Goal: Task Accomplishment & Management: Use online tool/utility

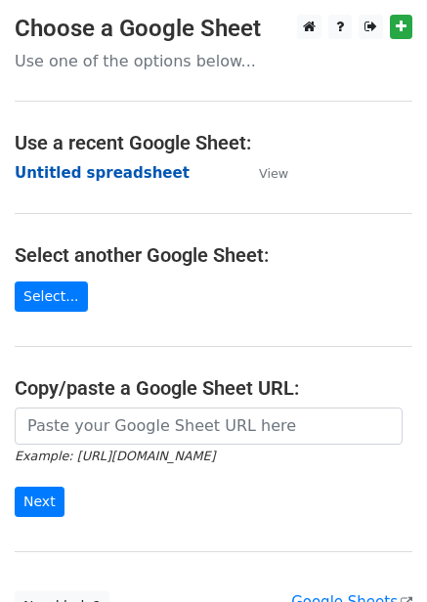
click at [122, 174] on strong "Untitled spreadsheet" at bounding box center [102, 173] width 175 height 18
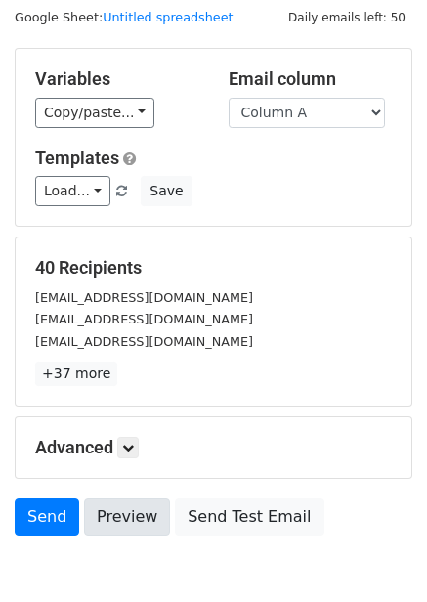
scroll to position [157, 0]
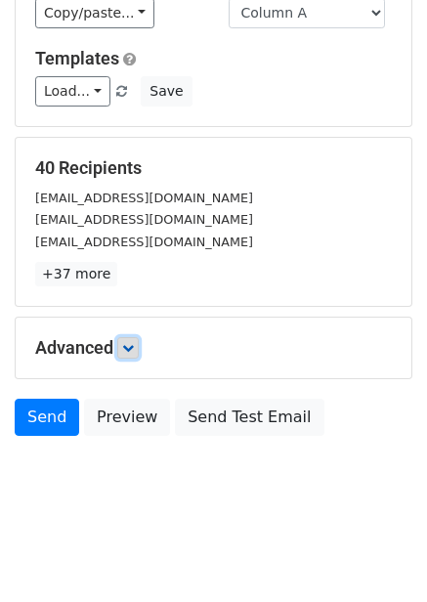
click at [134, 343] on icon at bounding box center [128, 348] width 12 height 12
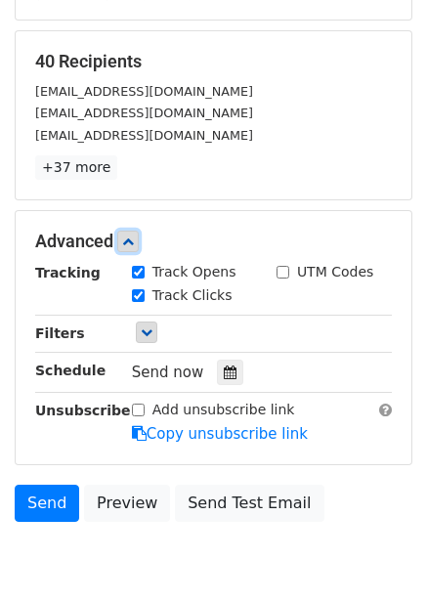
scroll to position [349, 0]
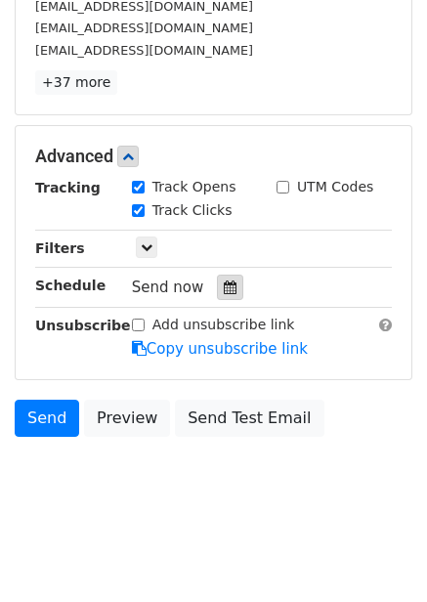
click at [226, 289] on icon at bounding box center [230, 288] width 13 height 14
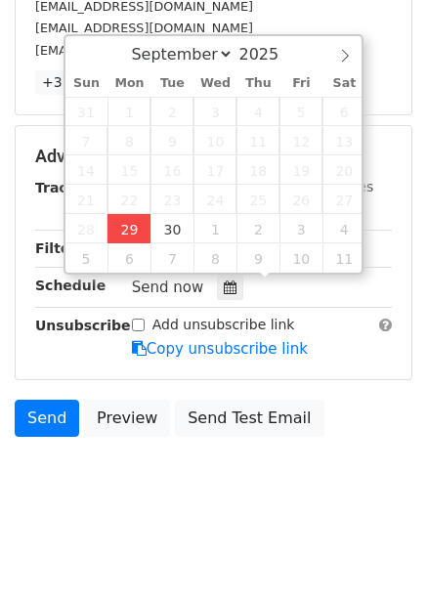
type input "2025-09-29 15:59"
type input "03"
type input "59"
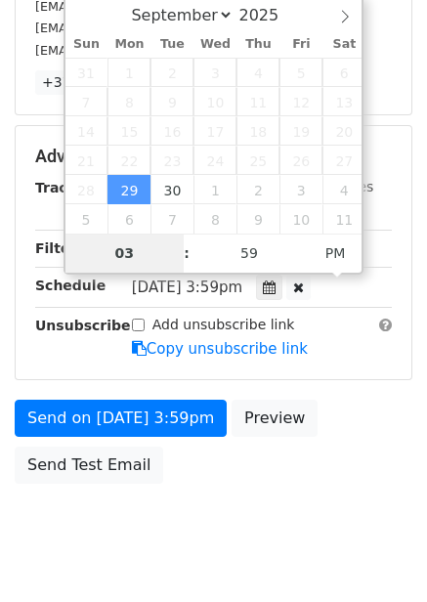
scroll to position [318, 0]
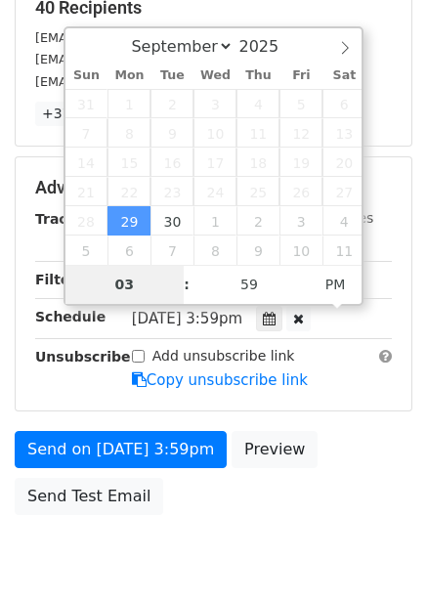
type input "4"
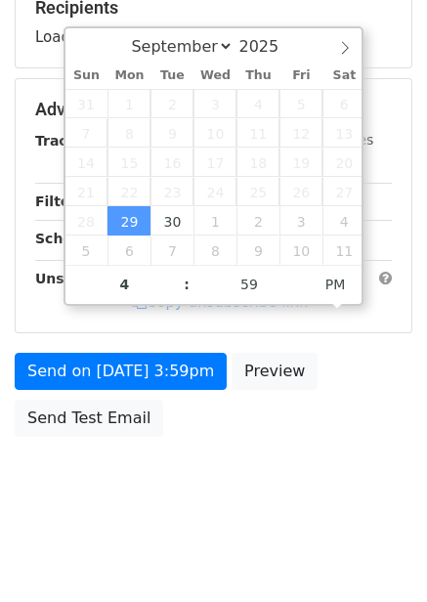
type input "2025-09-29 16:59"
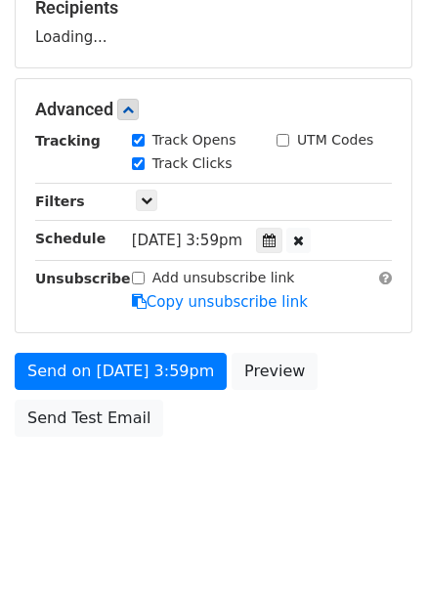
click at [238, 442] on div "Send on Sep 29 at 3:59pm Preview Send Test Email" at bounding box center [213, 400] width 427 height 94
click at [276, 241] on icon at bounding box center [269, 241] width 13 height 14
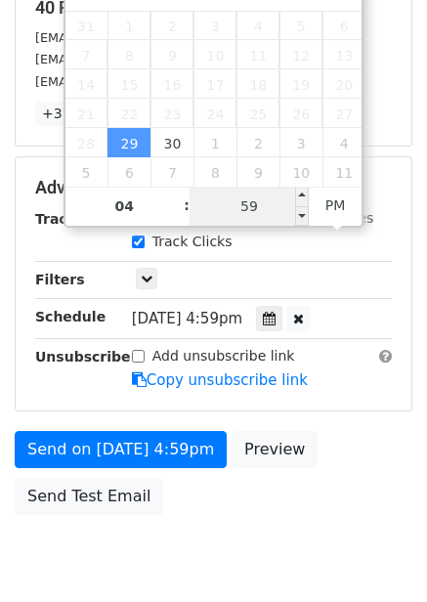
click at [261, 216] on input "59" at bounding box center [249, 206] width 119 height 39
type input "22"
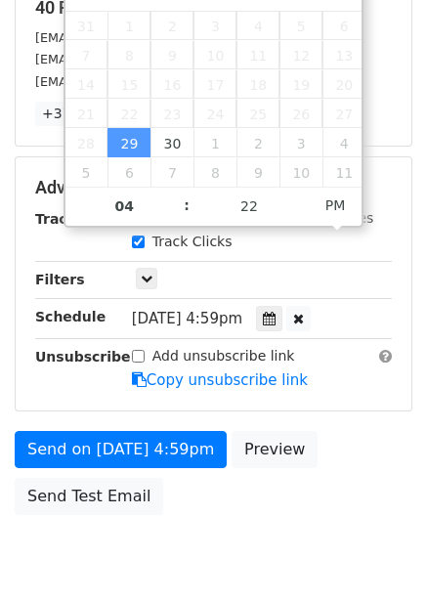
type input "2025-09-29 16:22"
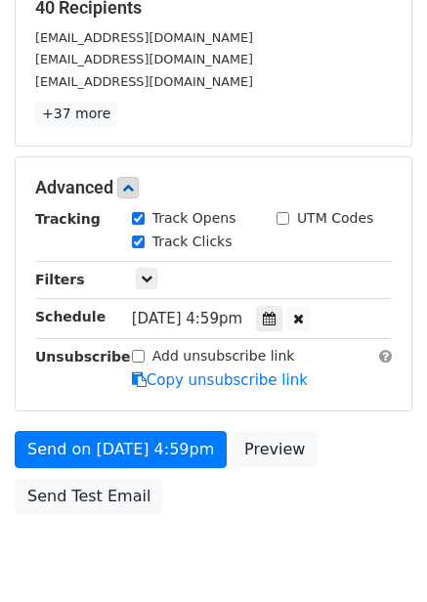
click at [357, 405] on div "Advanced Tracking Track Opens UTM Codes Track Clicks Filters Only include sprea…" at bounding box center [214, 283] width 396 height 253
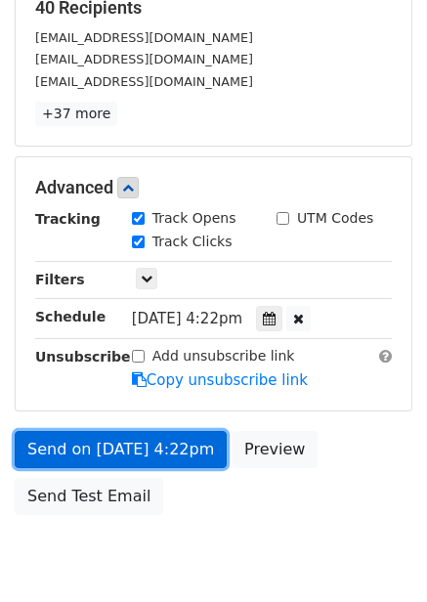
click at [189, 444] on link "Send on Sep 29 at 4:22pm" at bounding box center [121, 449] width 212 height 37
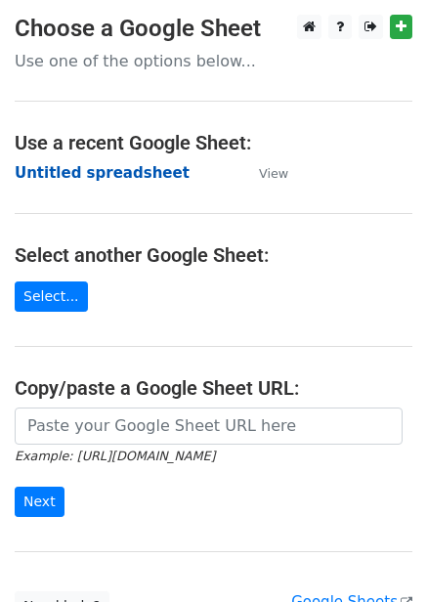
click at [141, 174] on strong "Untitled spreadsheet" at bounding box center [102, 173] width 175 height 18
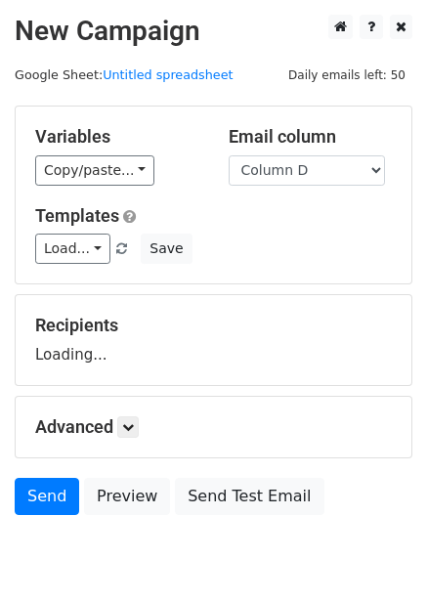
click at [229, 155] on select "Column A Column B Column C Column D Column E Column F" at bounding box center [307, 170] width 156 height 30
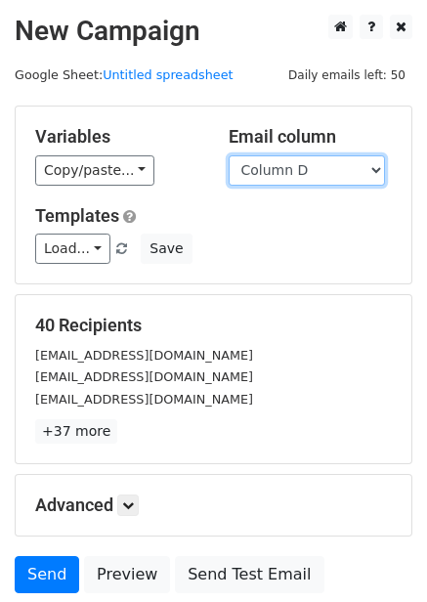
click at [319, 181] on select "Column A Column B Column C Column D Column E Column F" at bounding box center [307, 170] width 156 height 30
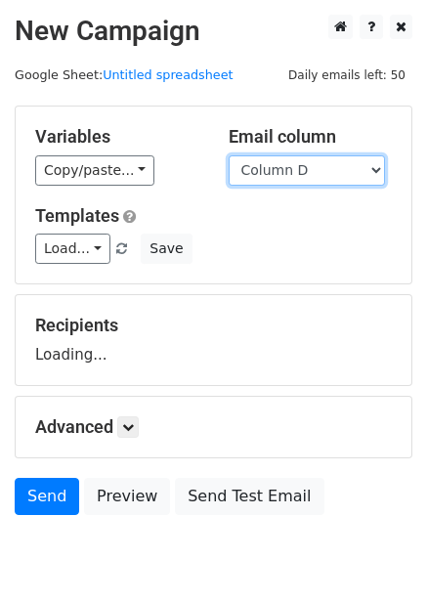
select select "Column B"
click at [229, 155] on select "Column A Column B Column C Column D Column E Column F" at bounding box center [307, 170] width 156 height 30
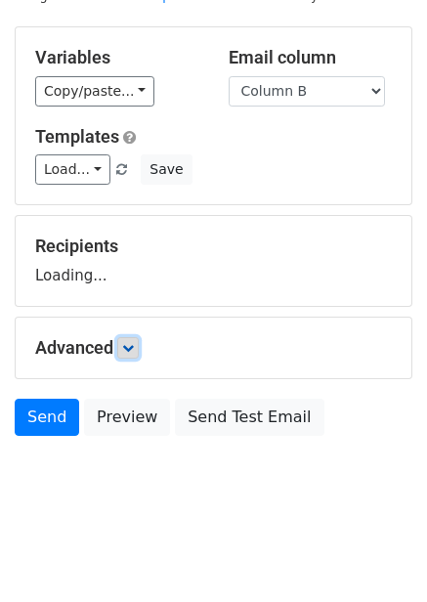
click at [123, 350] on link at bounding box center [128, 348] width 22 height 22
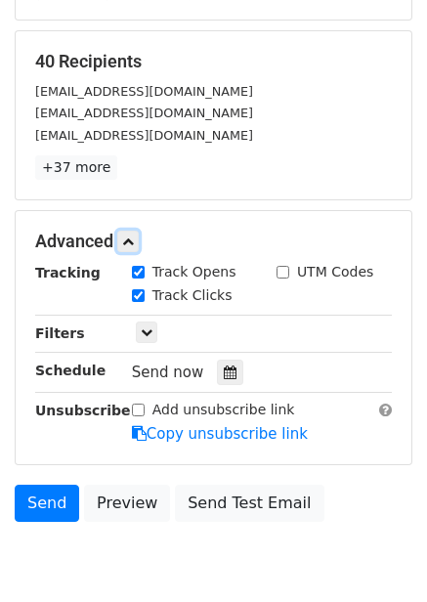
scroll to position [270, 0]
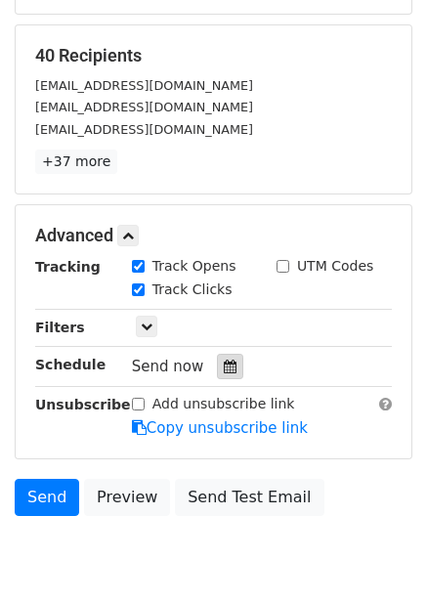
click at [224, 366] on icon at bounding box center [230, 367] width 13 height 14
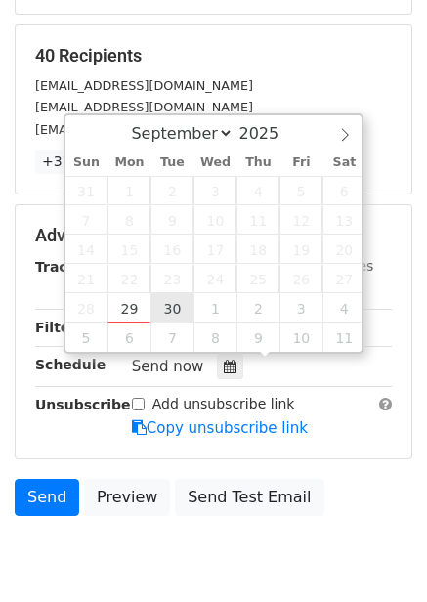
type input "2025-09-30 12:00"
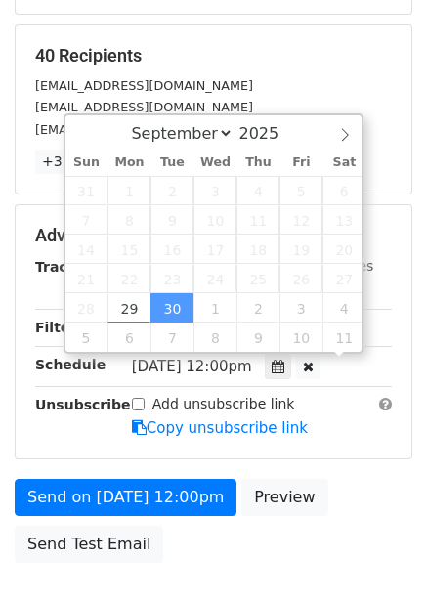
scroll to position [1, 0]
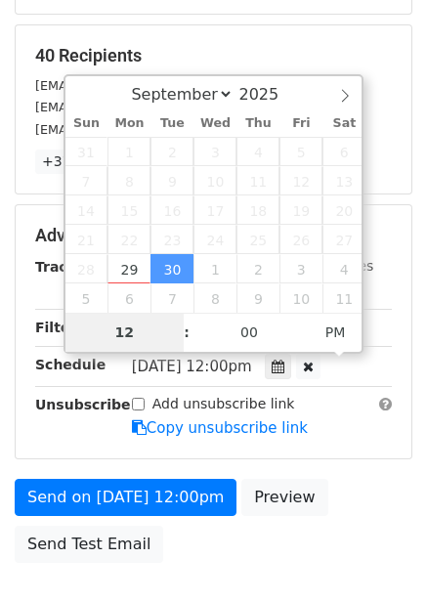
type input "5"
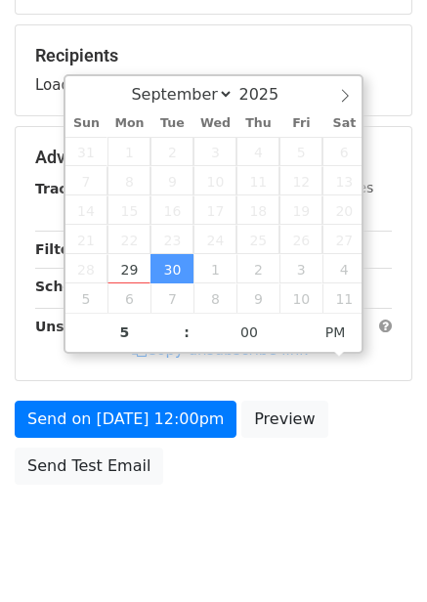
type input "2025-09-30 17:00"
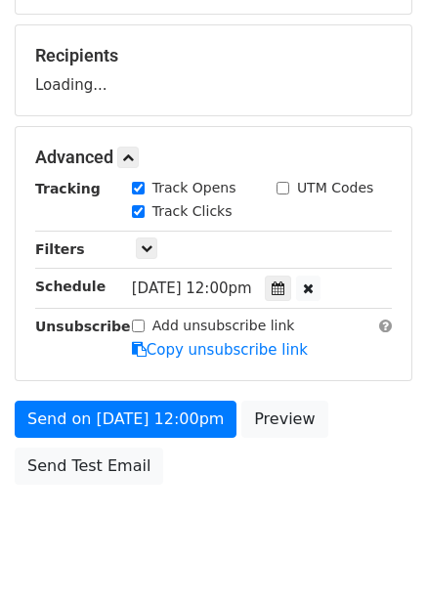
click at [295, 462] on div "Send on Sep 30 at 12:00pm Preview Send Test Email" at bounding box center [213, 448] width 427 height 94
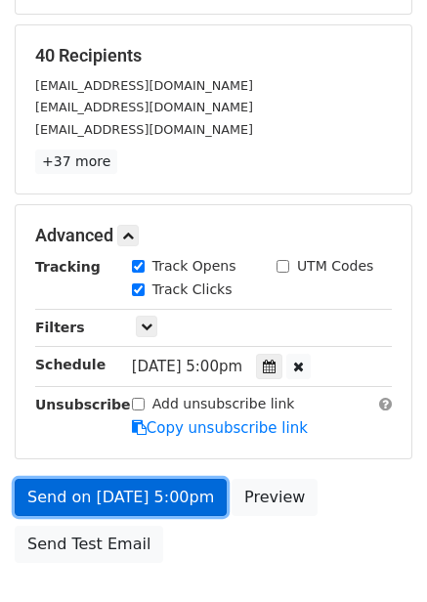
click at [130, 487] on link "Send on Sep 30 at 5:00pm" at bounding box center [121, 497] width 212 height 37
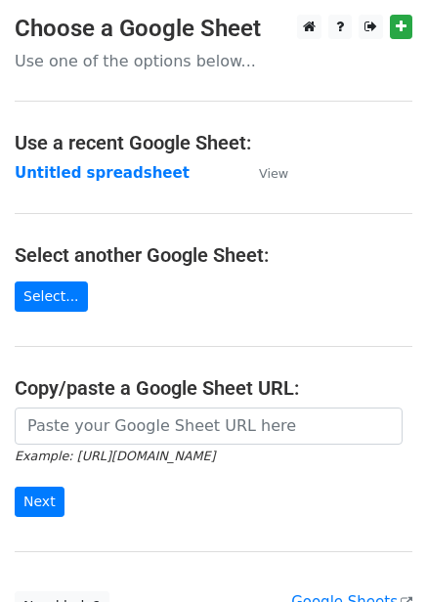
click at [160, 175] on td "Untitled spreadsheet" at bounding box center [127, 173] width 225 height 22
click at [130, 175] on strong "Untitled spreadsheet" at bounding box center [102, 173] width 175 height 18
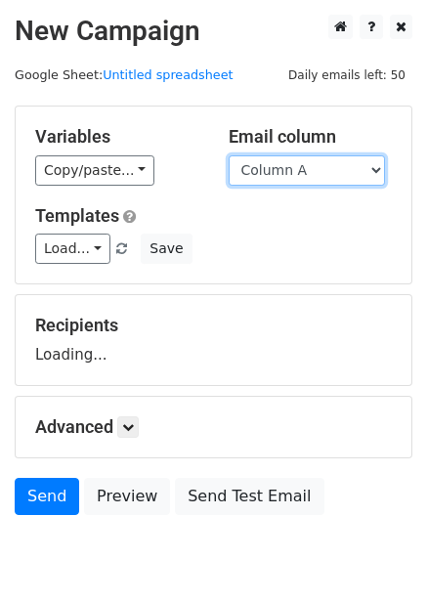
click at [288, 176] on select "Column A Column B Column C Column D Column E Column F" at bounding box center [307, 170] width 156 height 30
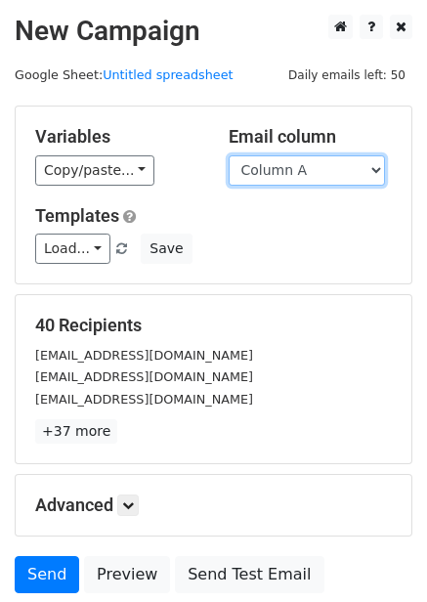
click at [314, 182] on select "Column A Column B Column C Column D Column E Column F" at bounding box center [307, 170] width 156 height 30
select select "Column C"
click at [229, 155] on select "Column A Column B Column C Column D Column E Column F" at bounding box center [307, 170] width 156 height 30
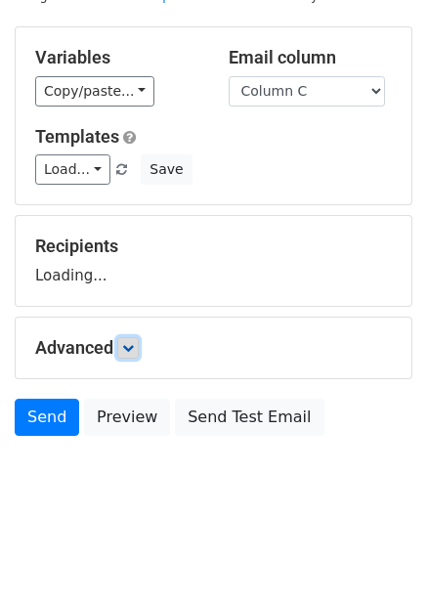
click at [128, 347] on icon at bounding box center [128, 348] width 12 height 12
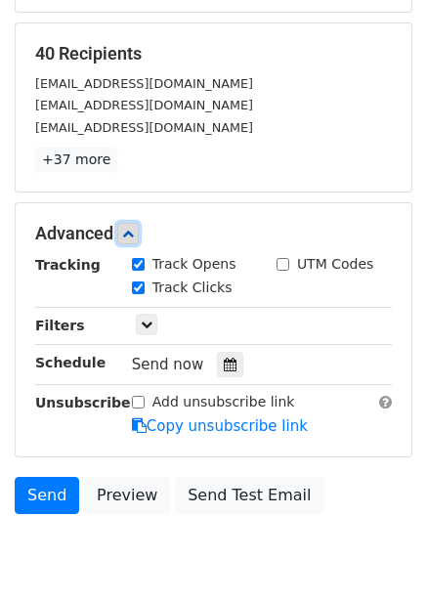
scroll to position [275, 0]
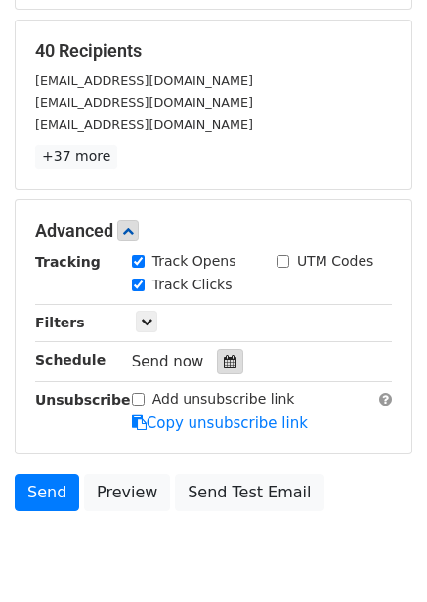
click at [225, 359] on icon at bounding box center [230, 362] width 13 height 14
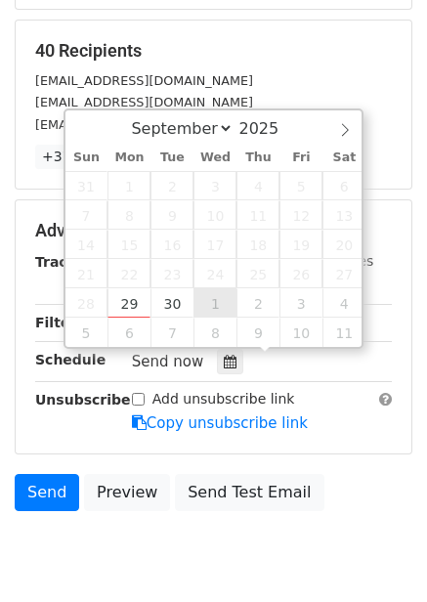
type input "2025-10-01 12:00"
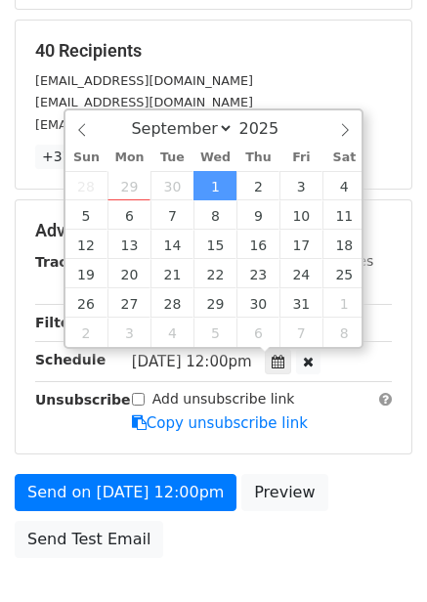
select select "9"
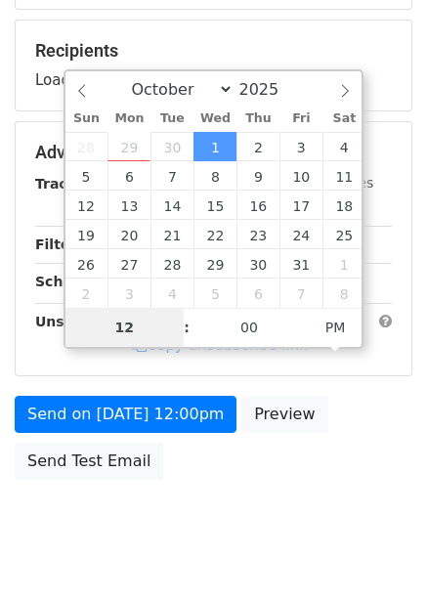
type input "6"
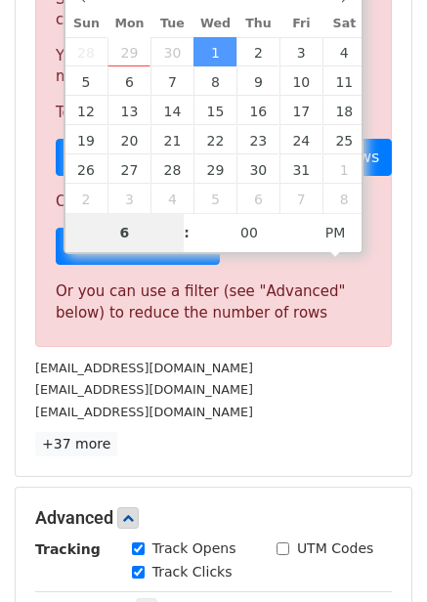
scroll to position [373, 0]
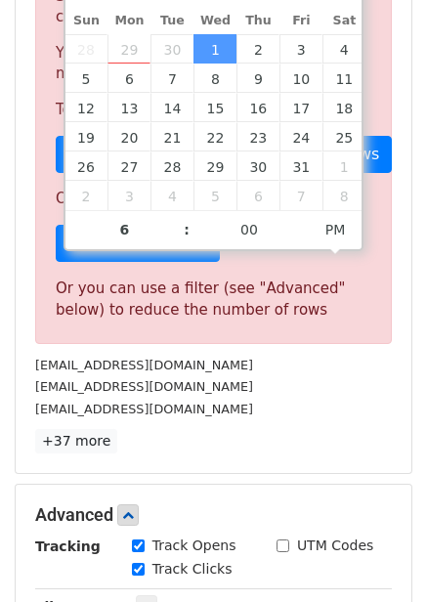
type input "2025-10-01 18:00"
click at [236, 423] on div "40 Recipients Sorry, you don't have enough daily email credits to send these em…" at bounding box center [213, 197] width 357 height 511
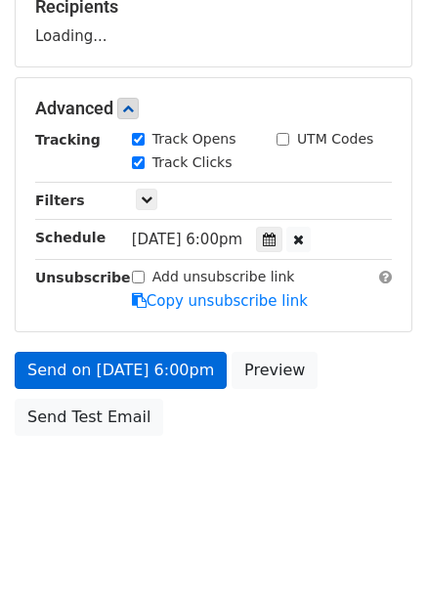
click at [185, 372] on form "Variables Copy/paste... {{Column A}} {{Column B}} {{Column C}} {{Column D}} {{C…" at bounding box center [214, 116] width 398 height 659
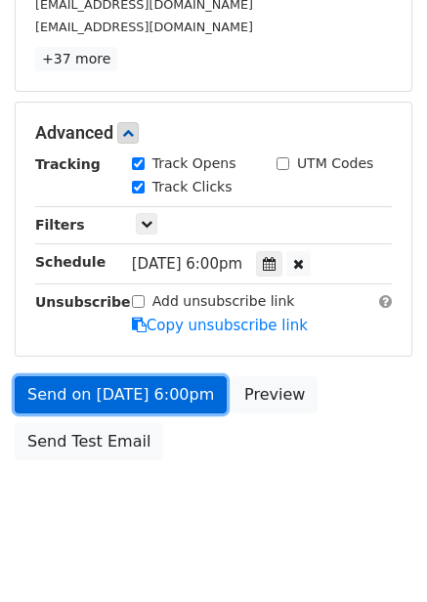
click at [179, 385] on link "Send on Oct 1 at 6:00pm" at bounding box center [121, 394] width 212 height 37
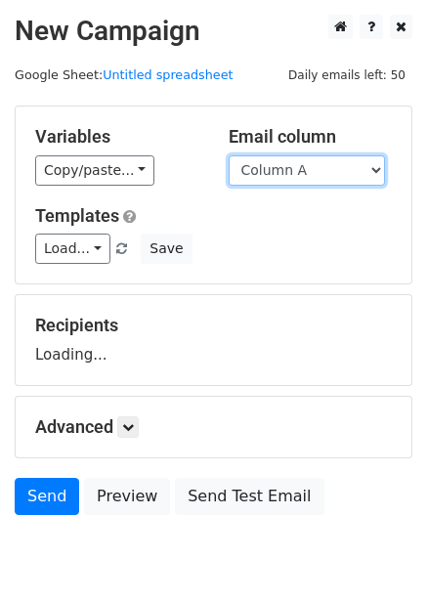
drag, startPoint x: 313, startPoint y: 173, endPoint x: 313, endPoint y: 184, distance: 10.8
click at [313, 173] on select "Column A Column B Column C Column D Column E Column F" at bounding box center [307, 170] width 156 height 30
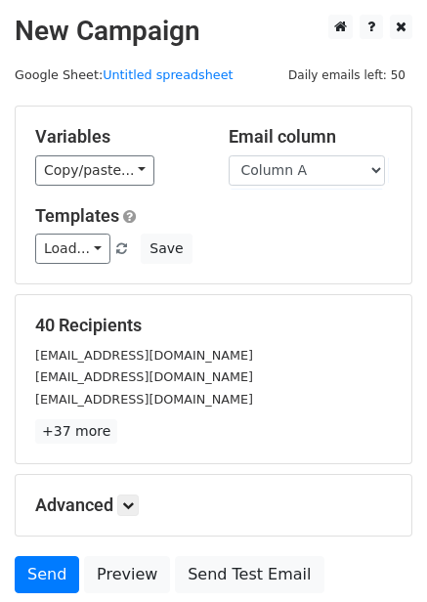
click at [297, 256] on div "Load... No templates saved Save" at bounding box center [214, 249] width 386 height 30
click at [312, 184] on select "Column A Column B Column C Column D Column E Column F" at bounding box center [307, 170] width 156 height 30
select select "Column D"
click at [229, 155] on select "Column A Column B Column C Column D Column E Column F" at bounding box center [307, 170] width 156 height 30
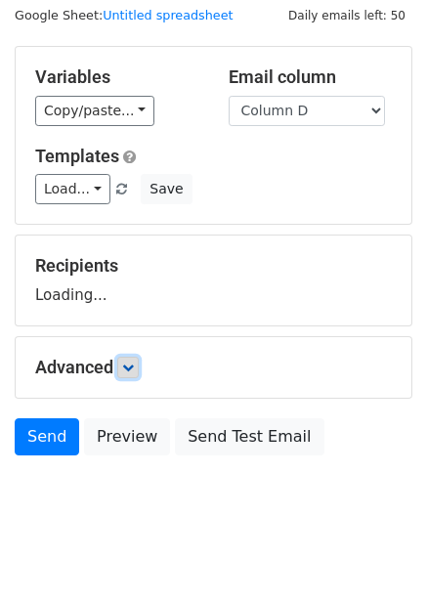
click at [134, 364] on icon at bounding box center [128, 368] width 12 height 12
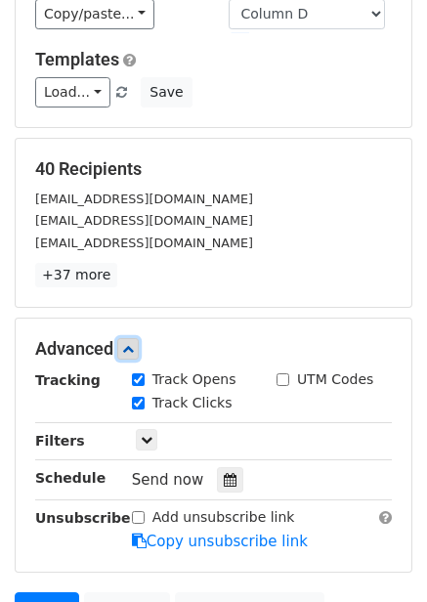
scroll to position [157, 0]
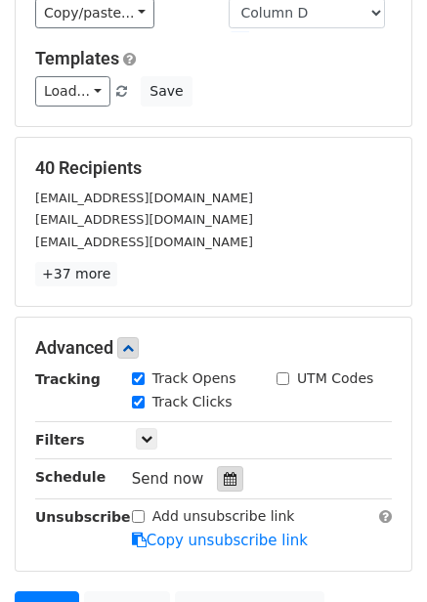
click at [224, 480] on icon at bounding box center [230, 479] width 13 height 14
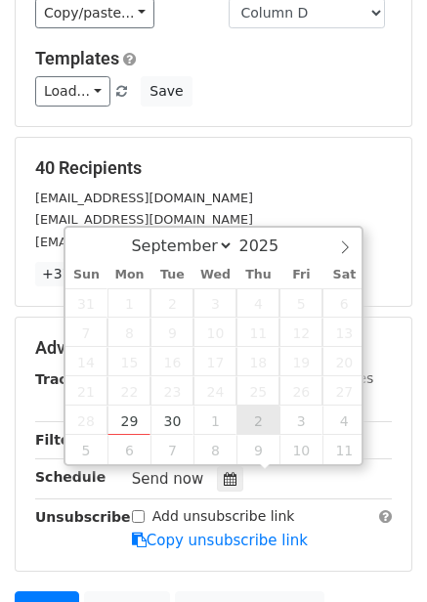
type input "2025-10-02 12:00"
select select "9"
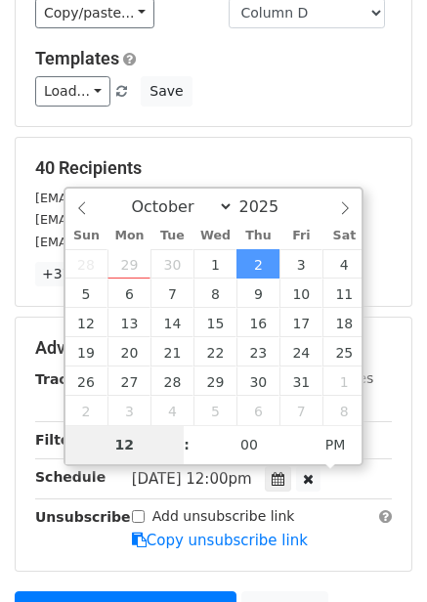
type input "7"
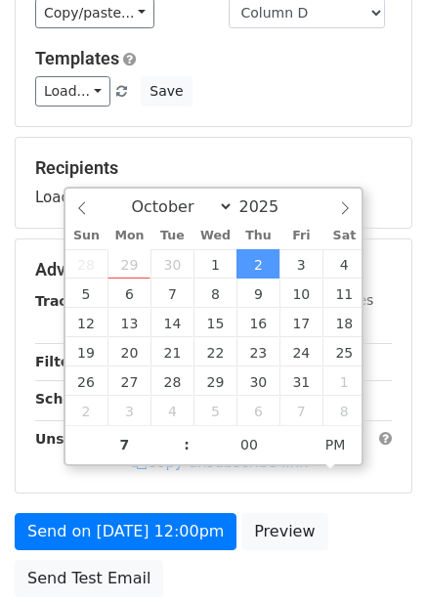
type input "2025-10-02 19:00"
click at [328, 538] on div "Send on Oct 2 at 12:00pm Preview Send Test Email" at bounding box center [213, 560] width 427 height 94
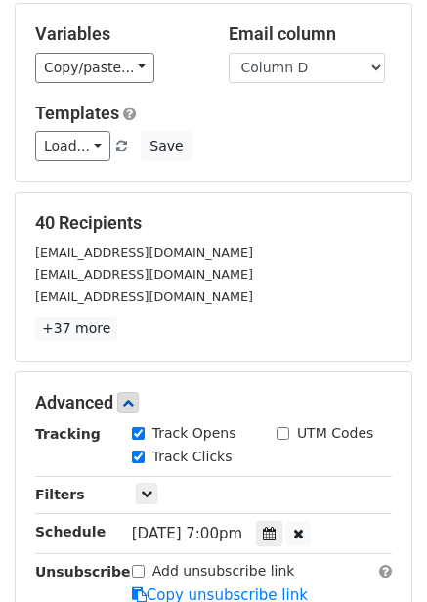
scroll to position [396, 0]
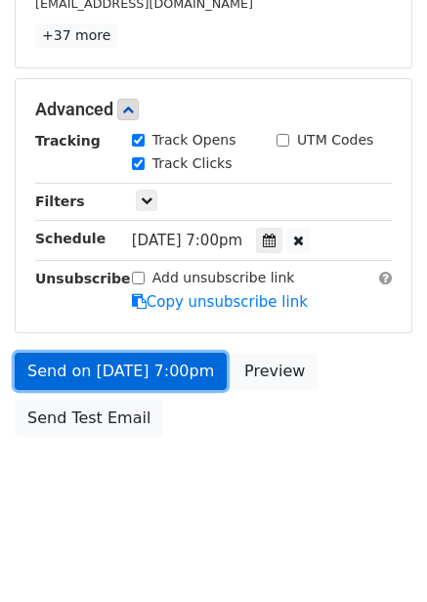
click at [196, 377] on link "Send on Oct 2 at 7:00pm" at bounding box center [121, 371] width 212 height 37
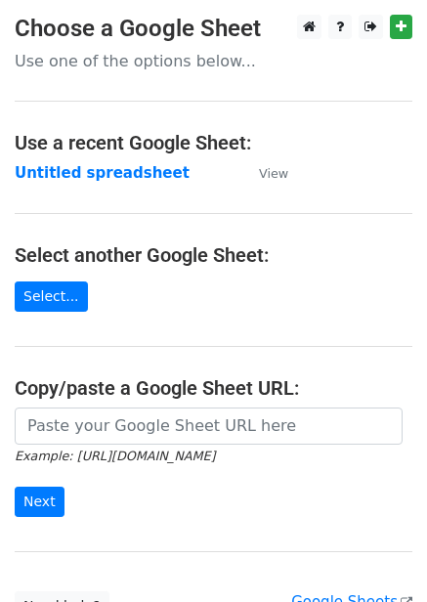
click at [125, 170] on strong "Untitled spreadsheet" at bounding box center [102, 173] width 175 height 18
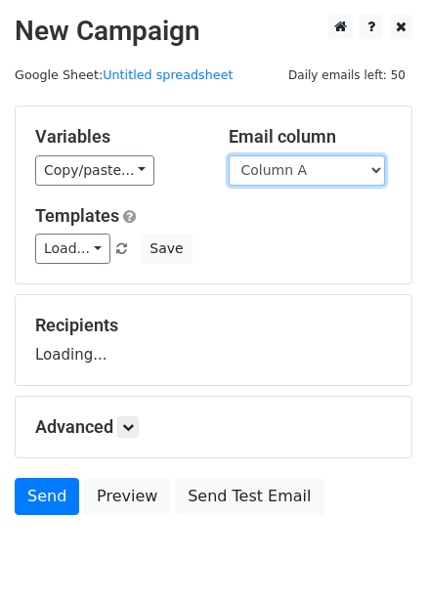
click at [313, 174] on select "Column A Column B Column C Column D Column E Column F" at bounding box center [307, 170] width 156 height 30
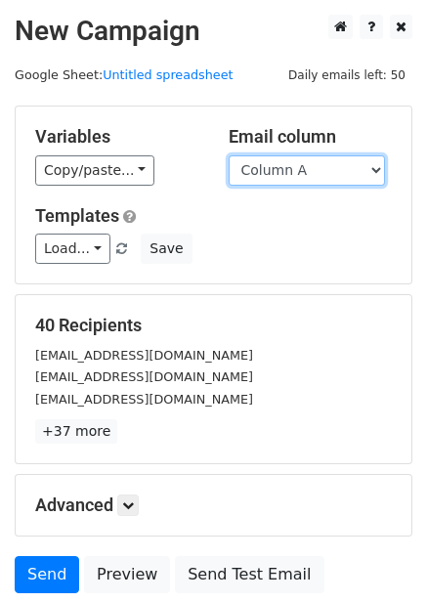
click at [313, 174] on select "Column A Column B Column C Column D Column E Column F" at bounding box center [307, 170] width 156 height 30
select select "Column E"
click at [229, 155] on select "Column A Column B Column C Column D Column E Column F" at bounding box center [307, 170] width 156 height 30
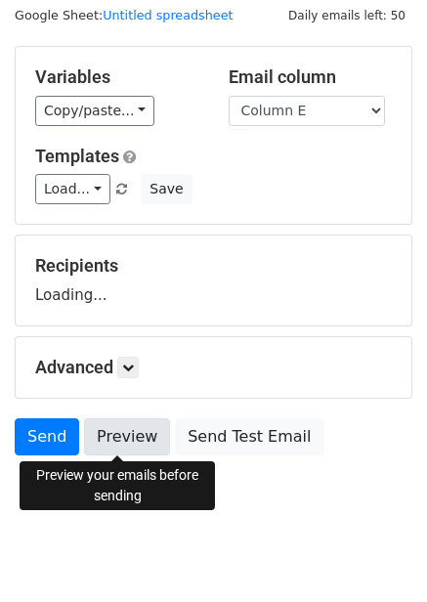
click at [134, 443] on link "Preview" at bounding box center [127, 436] width 86 height 37
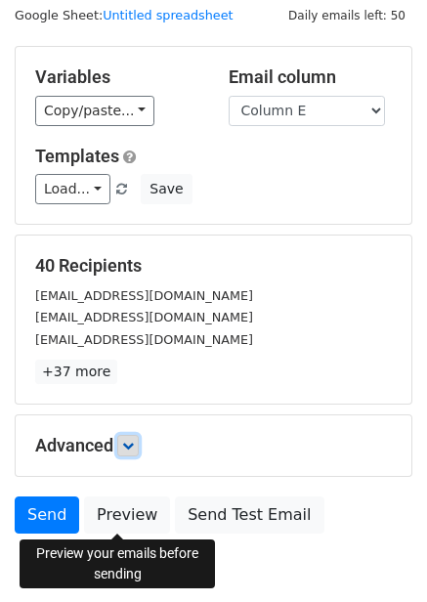
click at [124, 437] on link at bounding box center [128, 446] width 22 height 22
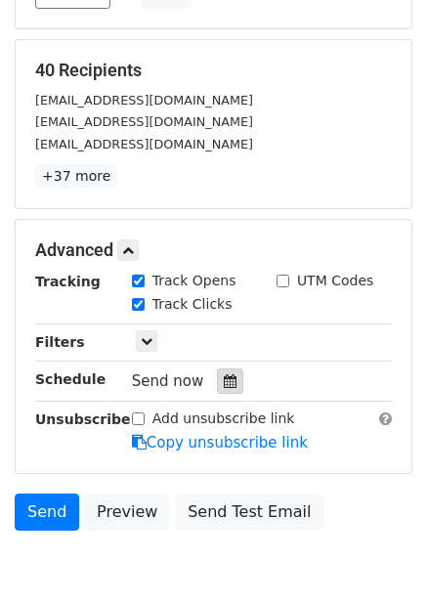
click at [224, 388] on icon at bounding box center [230, 381] width 13 height 14
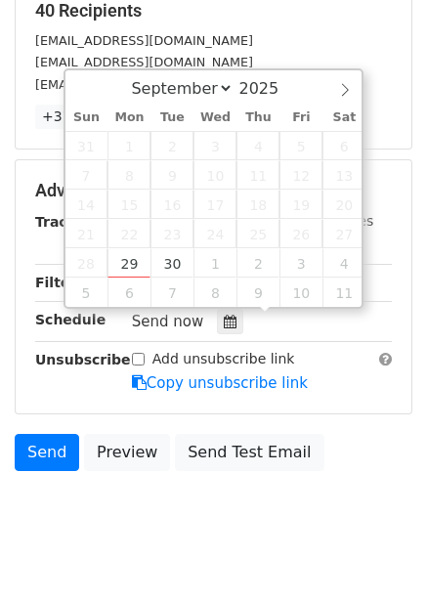
scroll to position [349, 0]
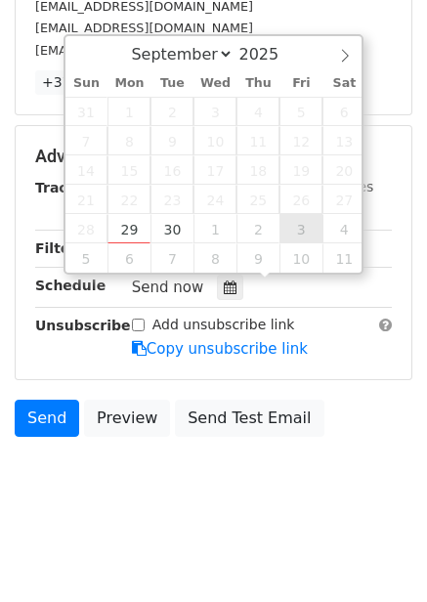
type input "[DATE] 12:00"
select select "9"
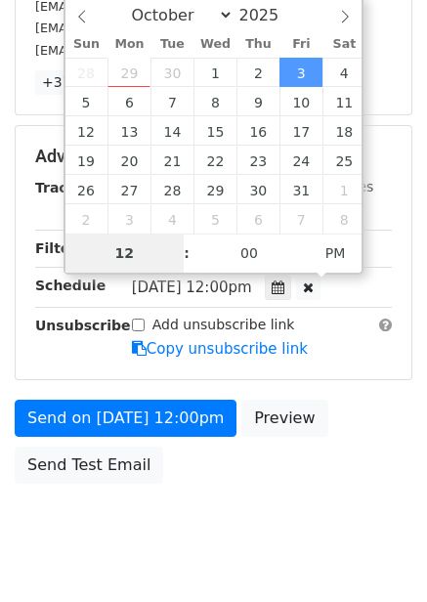
scroll to position [318, 0]
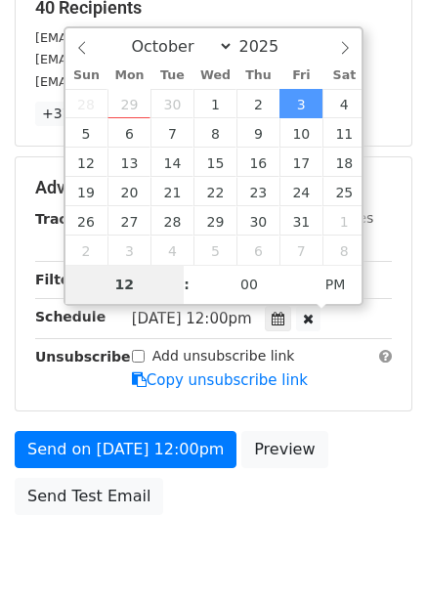
type input "8"
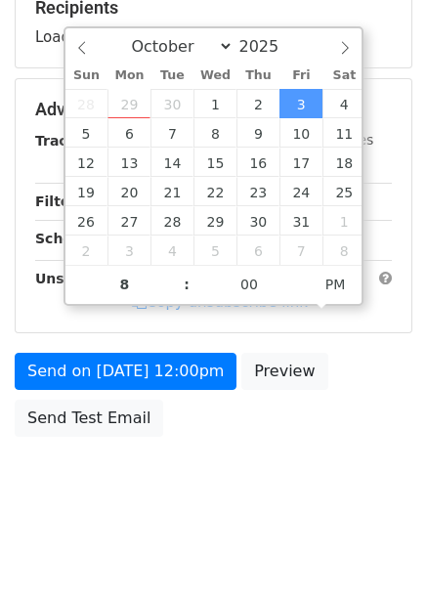
type input "[DATE] 20:00"
click at [325, 423] on div "Send on [DATE] 12:00pm Preview Send Test Email" at bounding box center [213, 400] width 427 height 94
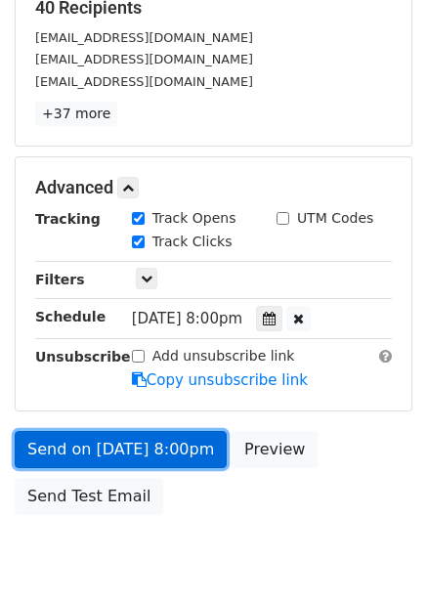
click at [182, 465] on link "Send on Oct 3 at 8:00pm" at bounding box center [121, 449] width 212 height 37
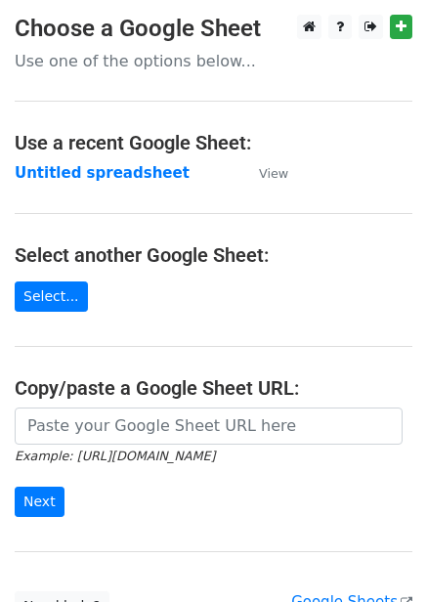
click at [105, 164] on strong "Untitled spreadsheet" at bounding box center [102, 173] width 175 height 18
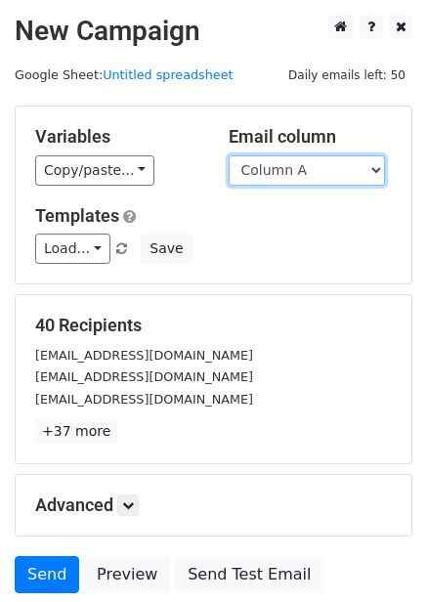
click at [332, 168] on select "Column A Column B Column C Column D Column E Column F" at bounding box center [307, 170] width 156 height 30
select select "Column F"
click at [229, 155] on select "Column A Column B Column C Column D Column E Column F" at bounding box center [307, 170] width 156 height 30
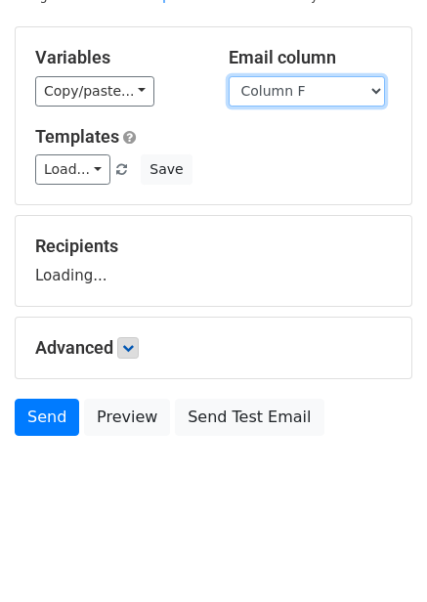
scroll to position [79, 0]
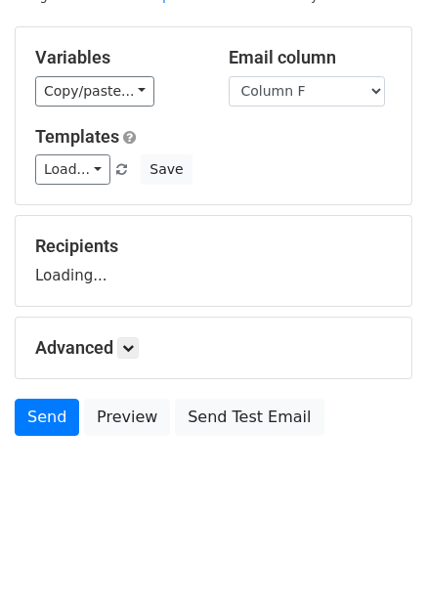
click at [149, 346] on h5 "Advanced" at bounding box center [213, 348] width 357 height 22
click at [130, 352] on form "Variables Copy/paste... {{Column A}} {{Column B}} {{Column C}} {{Column D}} {{C…" at bounding box center [214, 235] width 398 height 419
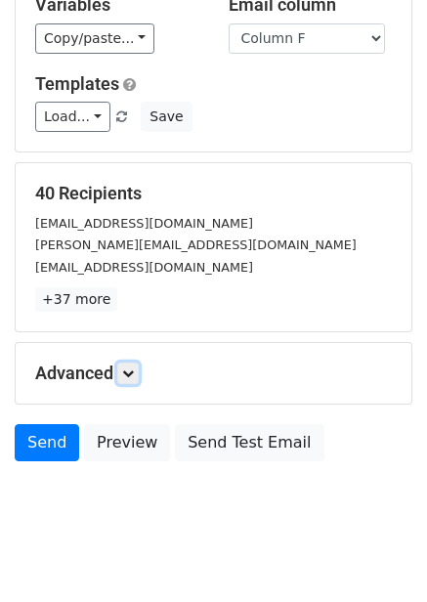
scroll to position [157, 0]
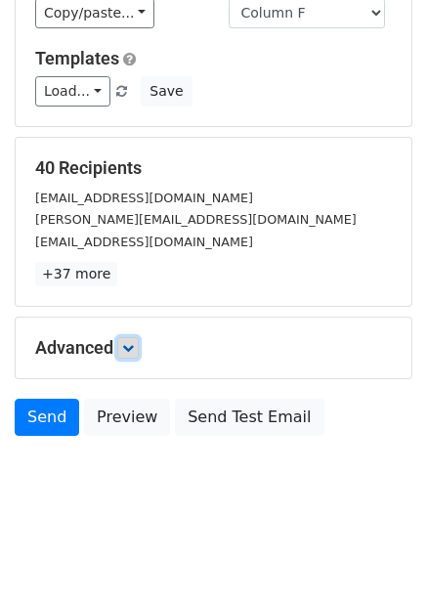
click at [127, 356] on link at bounding box center [128, 348] width 22 height 22
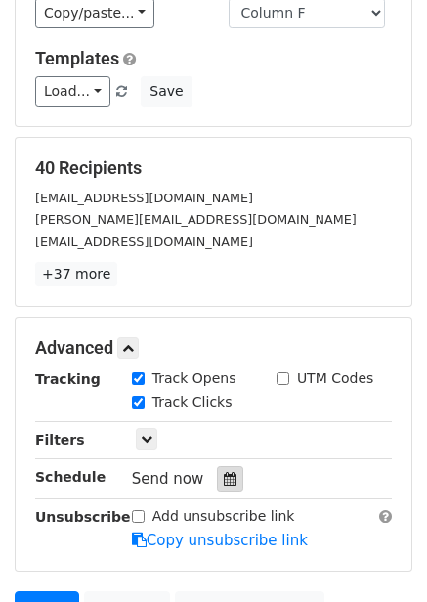
click at [224, 473] on icon at bounding box center [230, 479] width 13 height 14
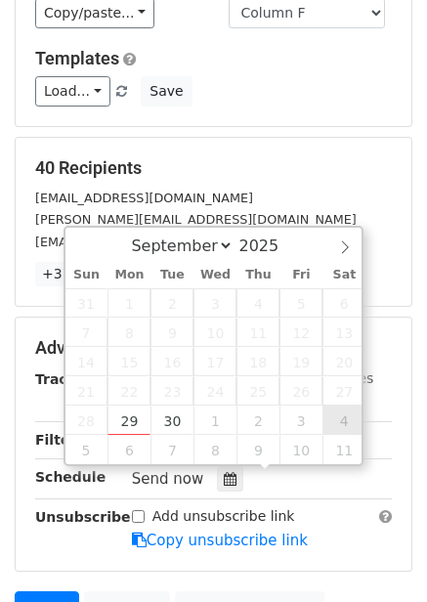
type input "2025-10-04 12:00"
select select "9"
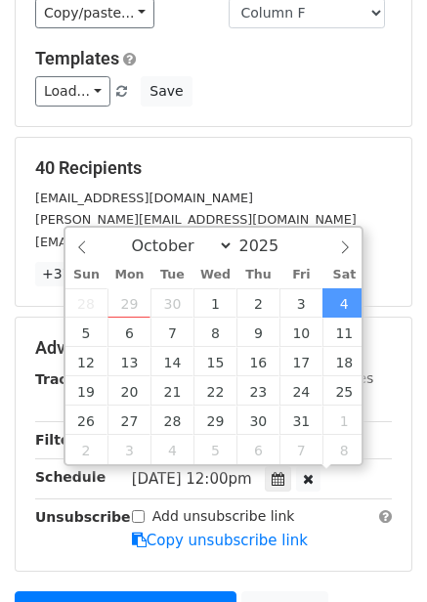
scroll to position [1, 0]
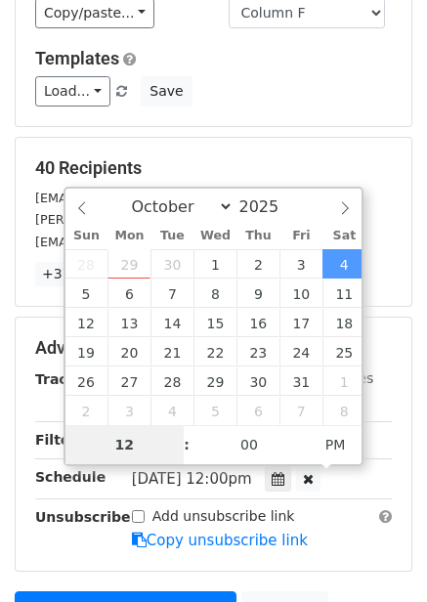
type input "9"
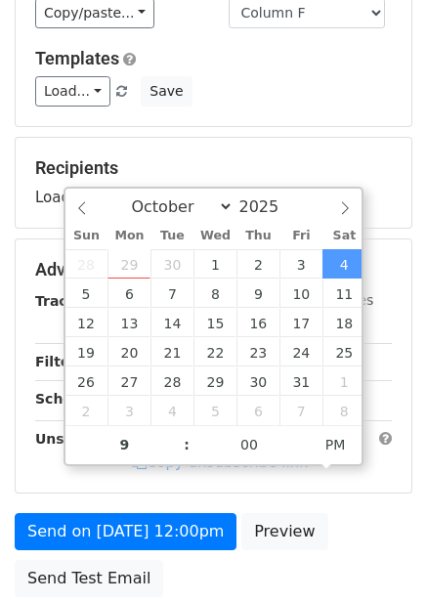
type input "2025-10-04 21:00"
click at [367, 484] on div "Advanced Tracking Track Opens UTM Codes Track Clicks Filters Only include sprea…" at bounding box center [214, 366] width 396 height 253
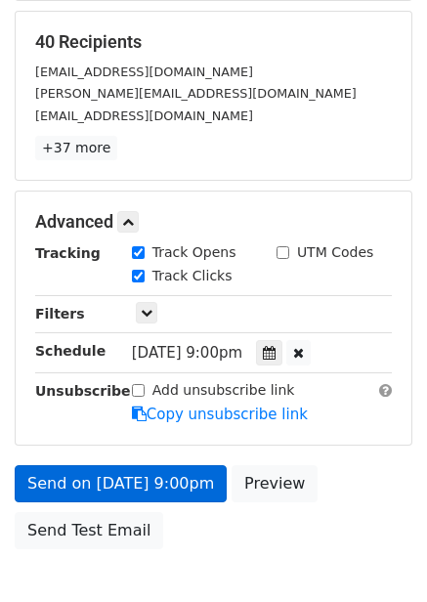
scroll to position [293, 0]
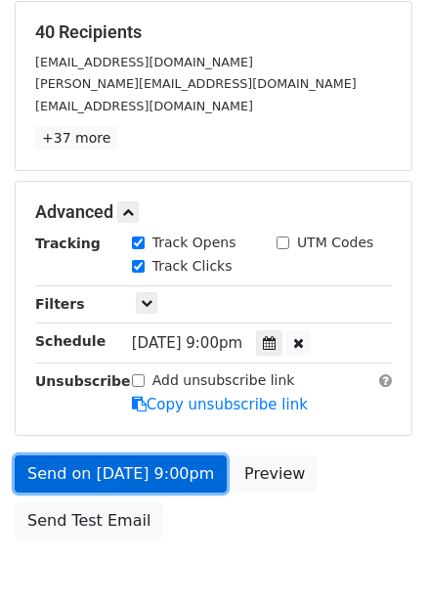
click at [158, 469] on link "Send on Oct 4 at 9:00pm" at bounding box center [121, 474] width 212 height 37
